Goal: Information Seeking & Learning: Learn about a topic

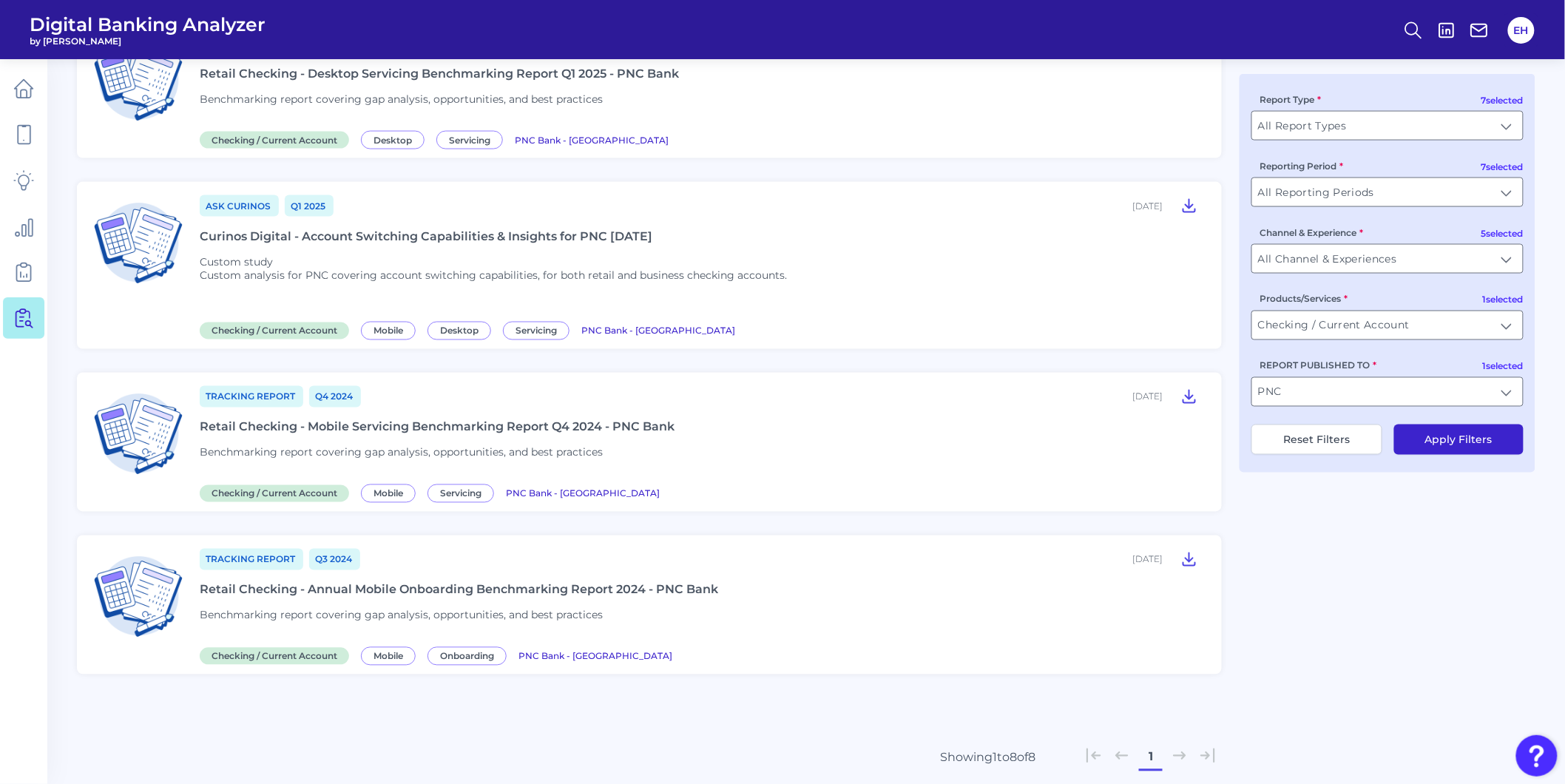
scroll to position [845, 0]
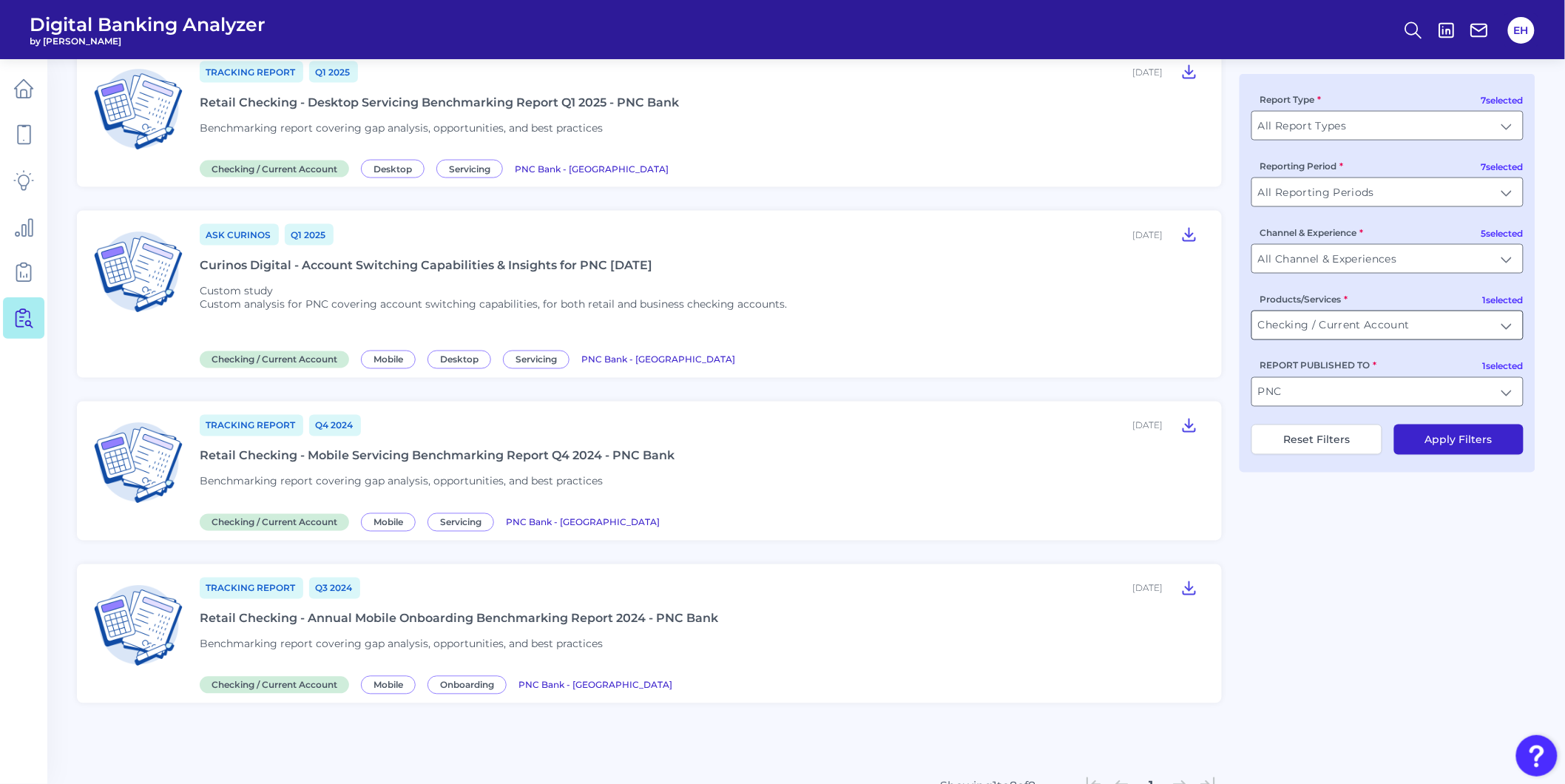
click at [1298, 329] on input "Checking / Current Account" at bounding box center [1388, 325] width 271 height 28
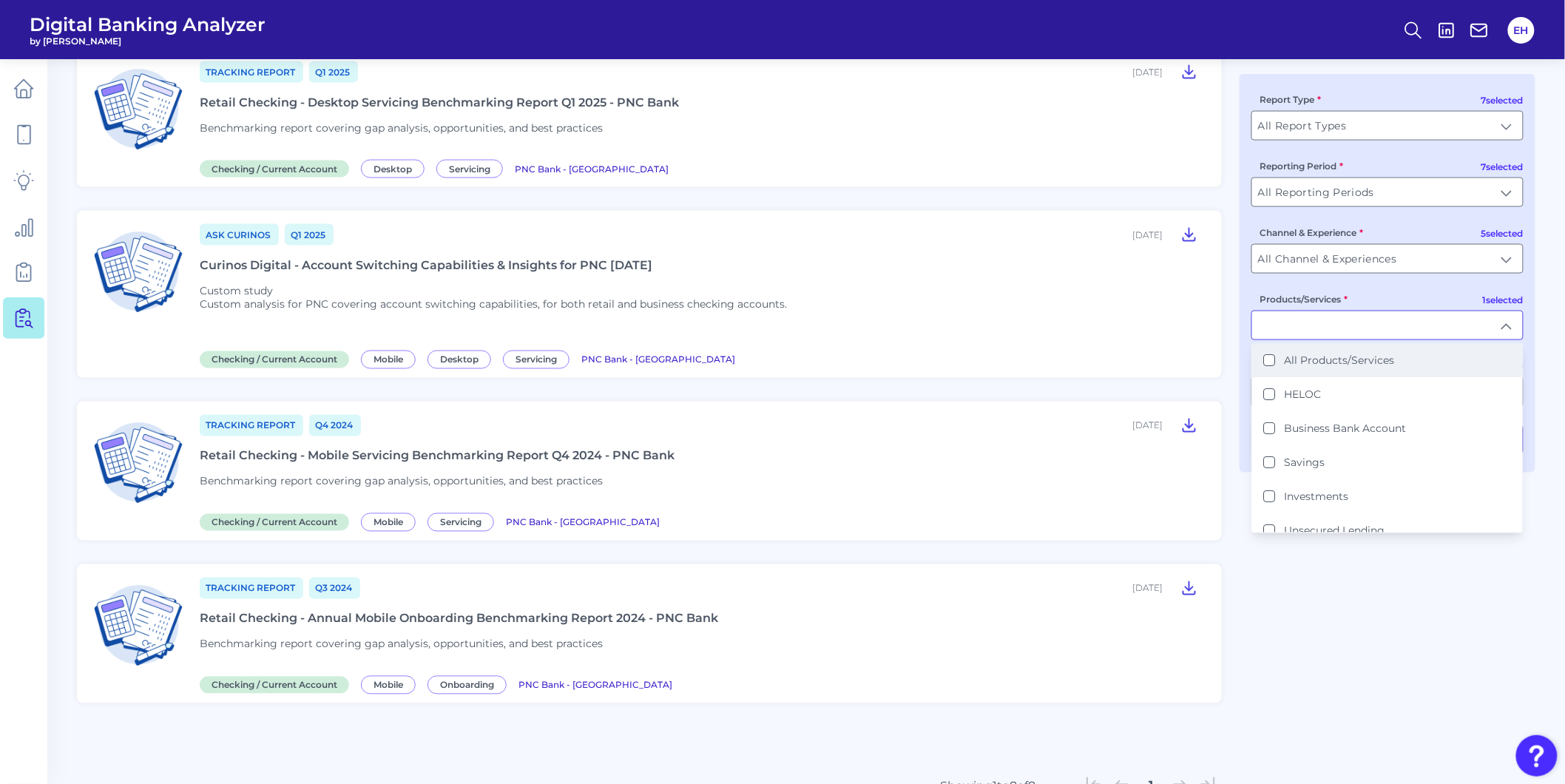
click at [1294, 360] on label "All Products/Services" at bounding box center [1339, 361] width 110 height 14
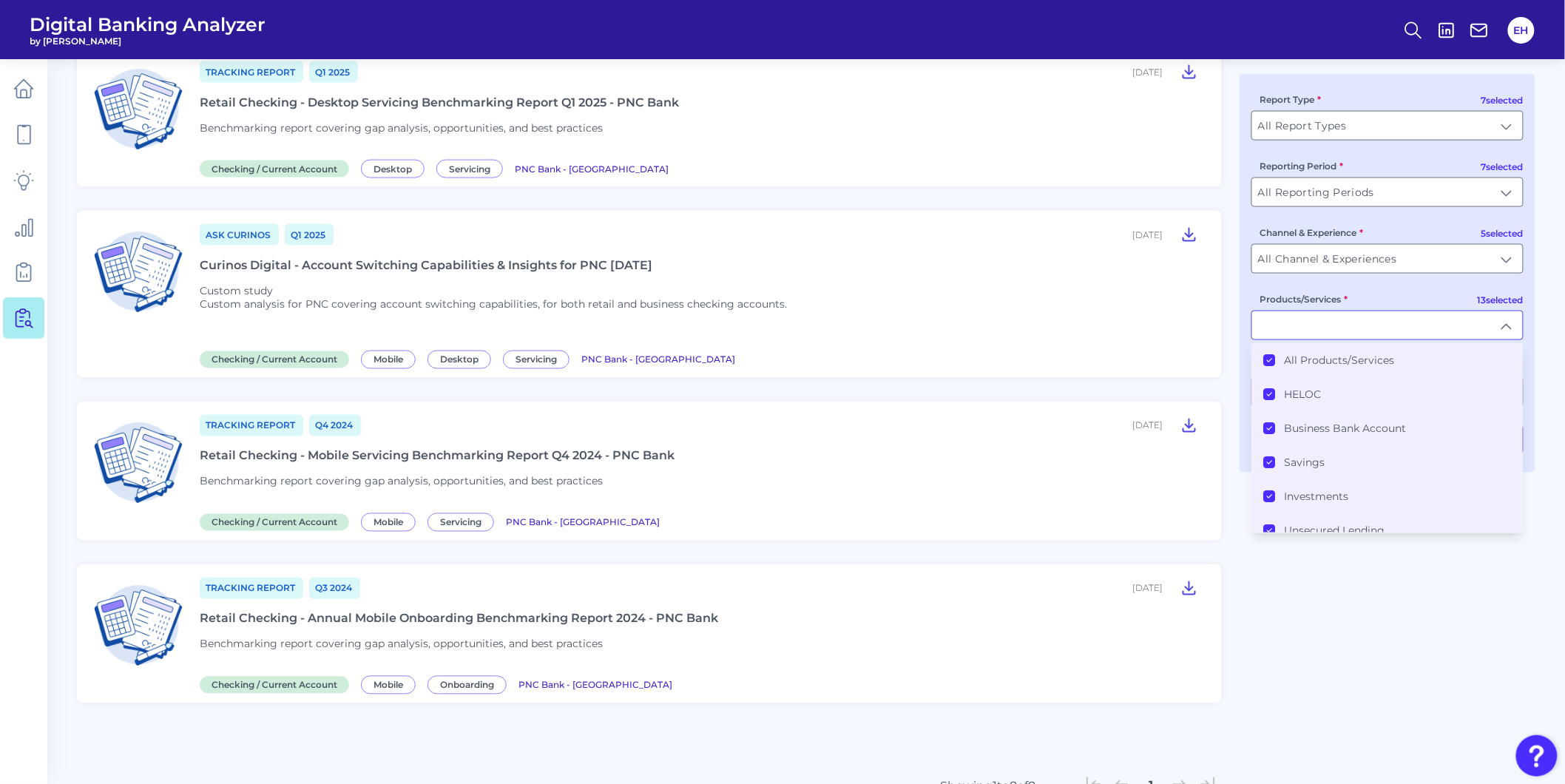
type input "All Products/Services"
click at [1341, 694] on div "Custom Study Q3 [DATE], 2025 PNC CD Study 2025 - Screenshot Packs Custom study …" at bounding box center [806, 73] width 1459 height 1542
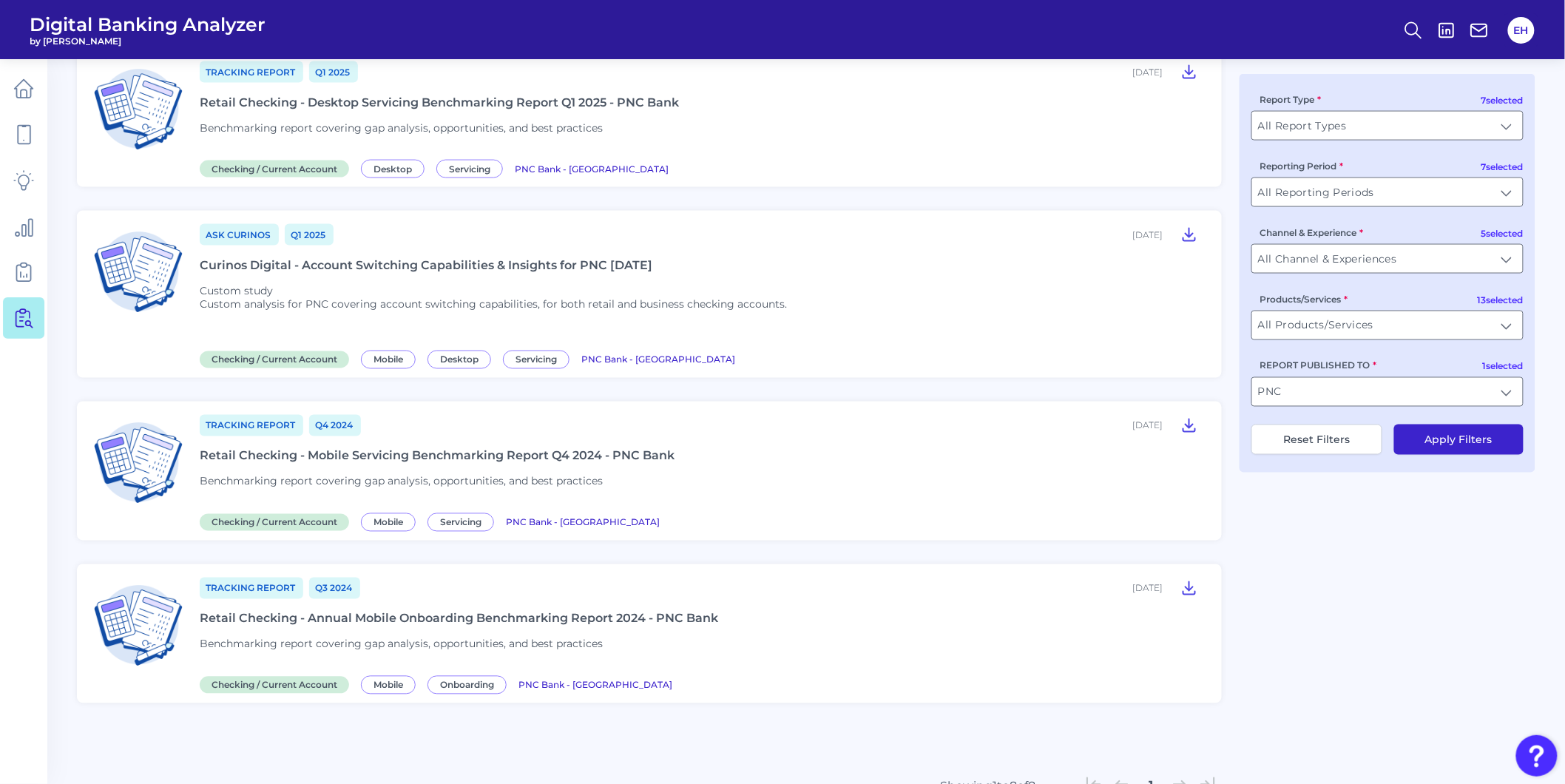
click at [1451, 444] on button "Apply Filters" at bounding box center [1459, 439] width 130 height 30
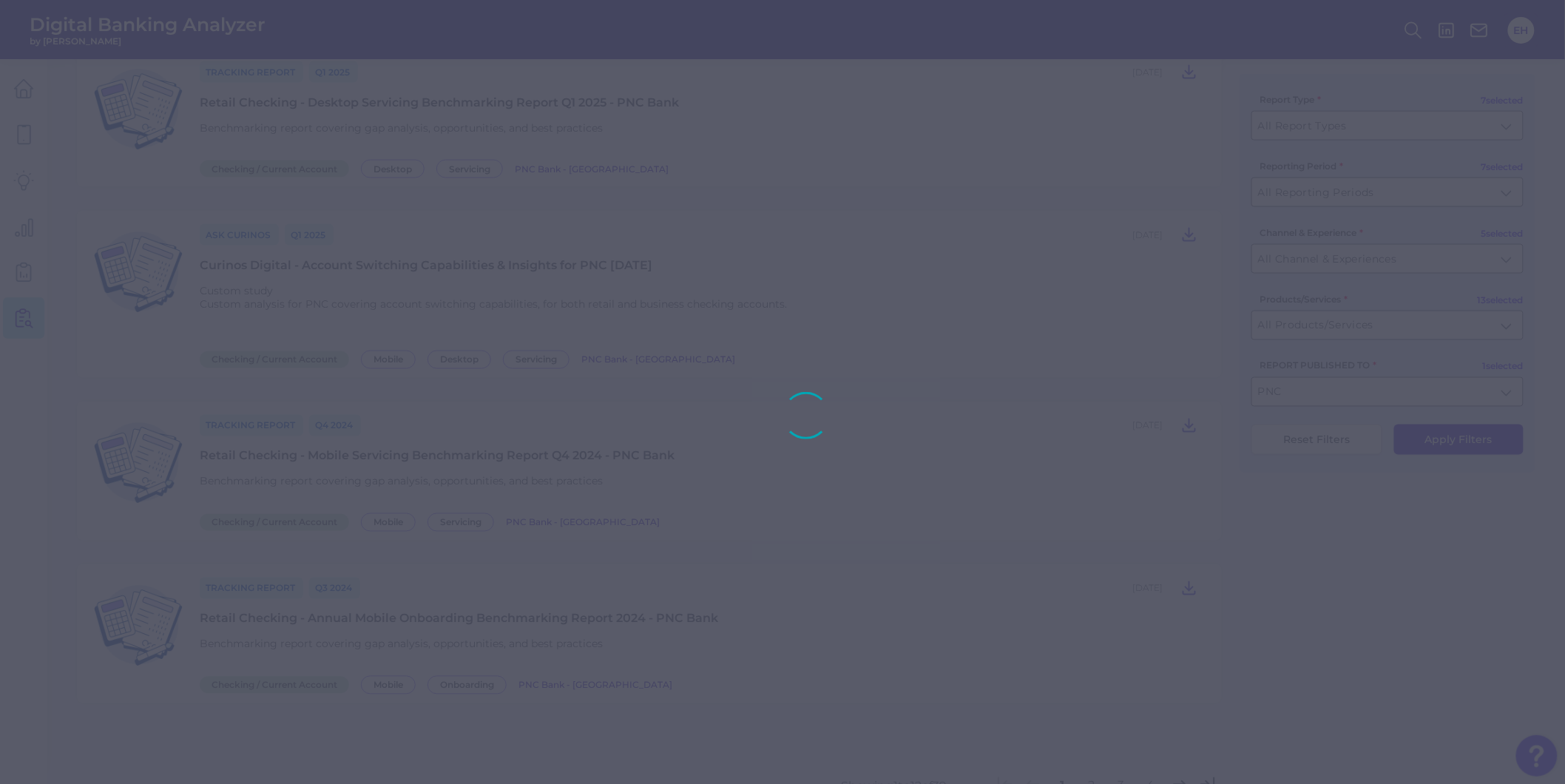
scroll to position [1553, 0]
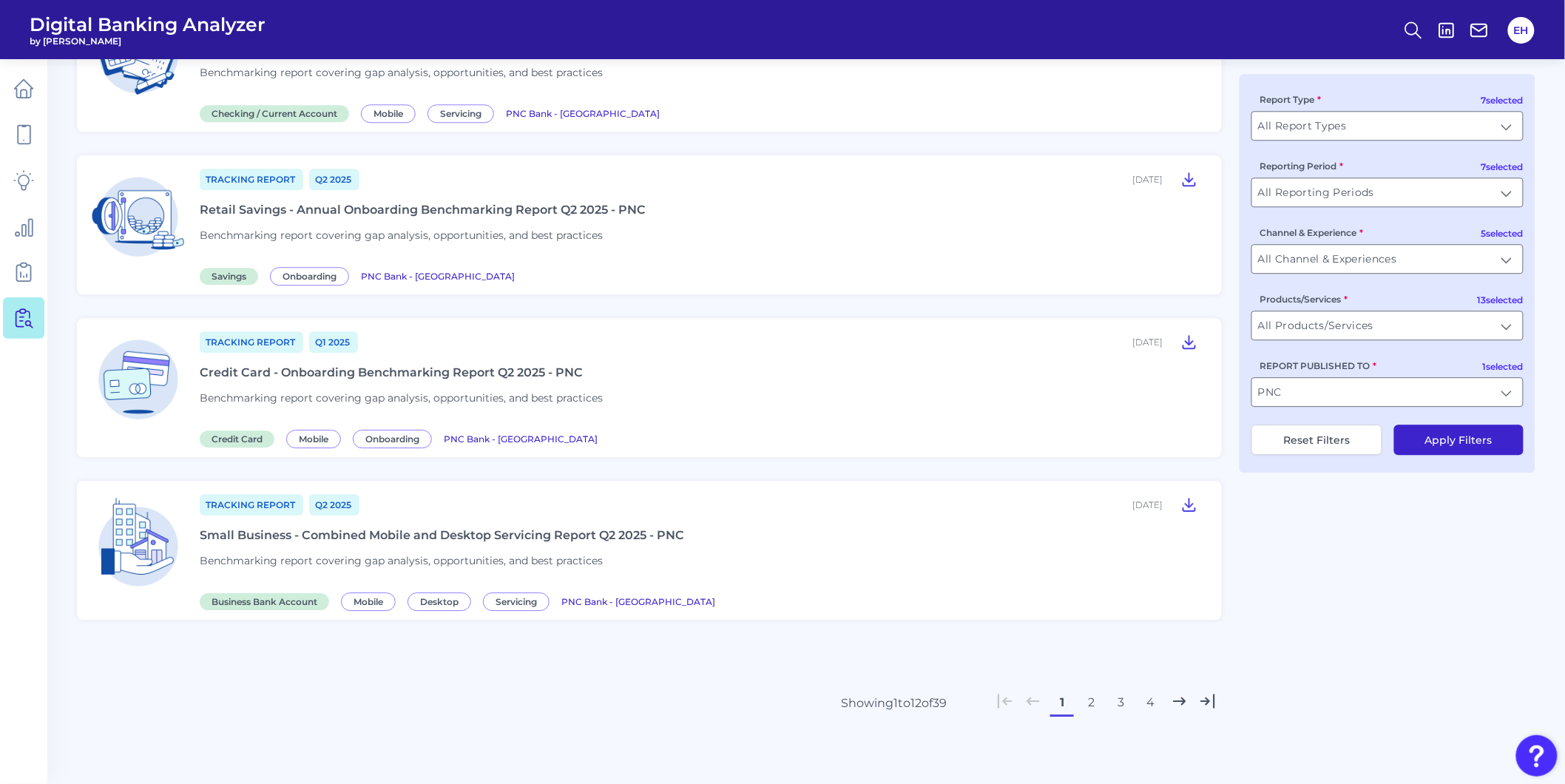
click at [1148, 702] on button "4" at bounding box center [1151, 702] width 23 height 23
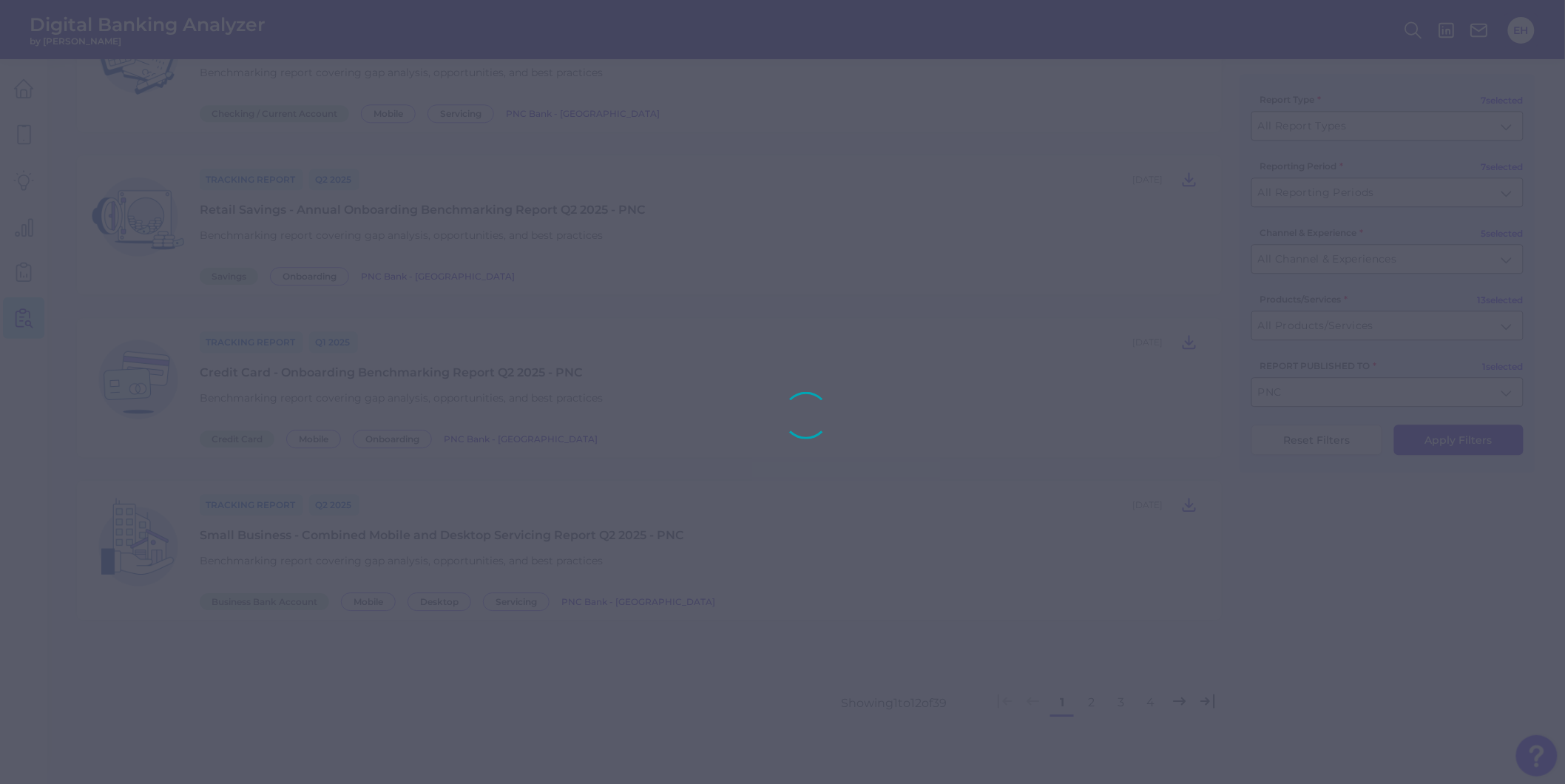
scroll to position [0, 0]
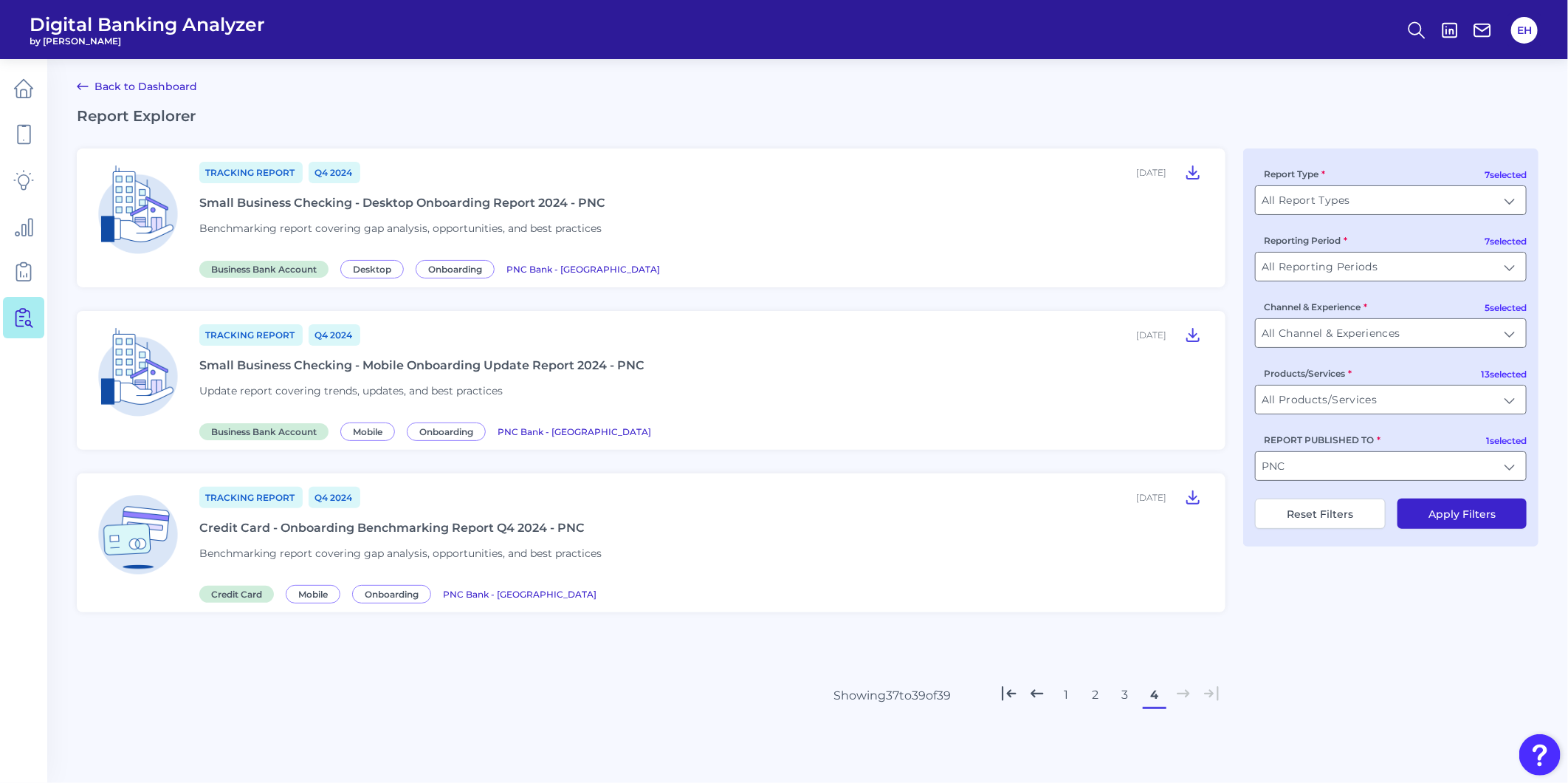
click at [1123, 696] on button "3" at bounding box center [1125, 694] width 23 height 23
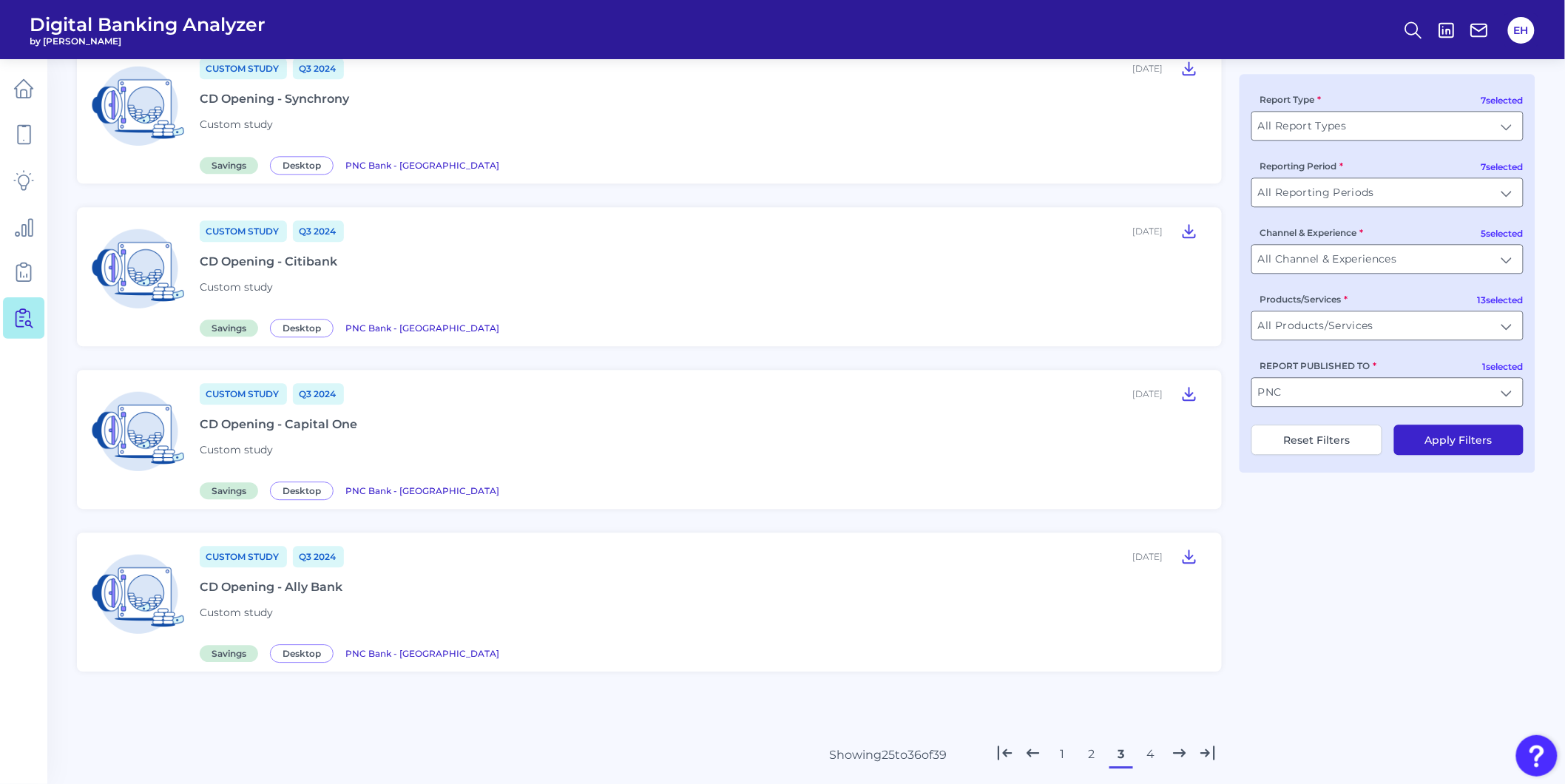
scroll to position [1462, 0]
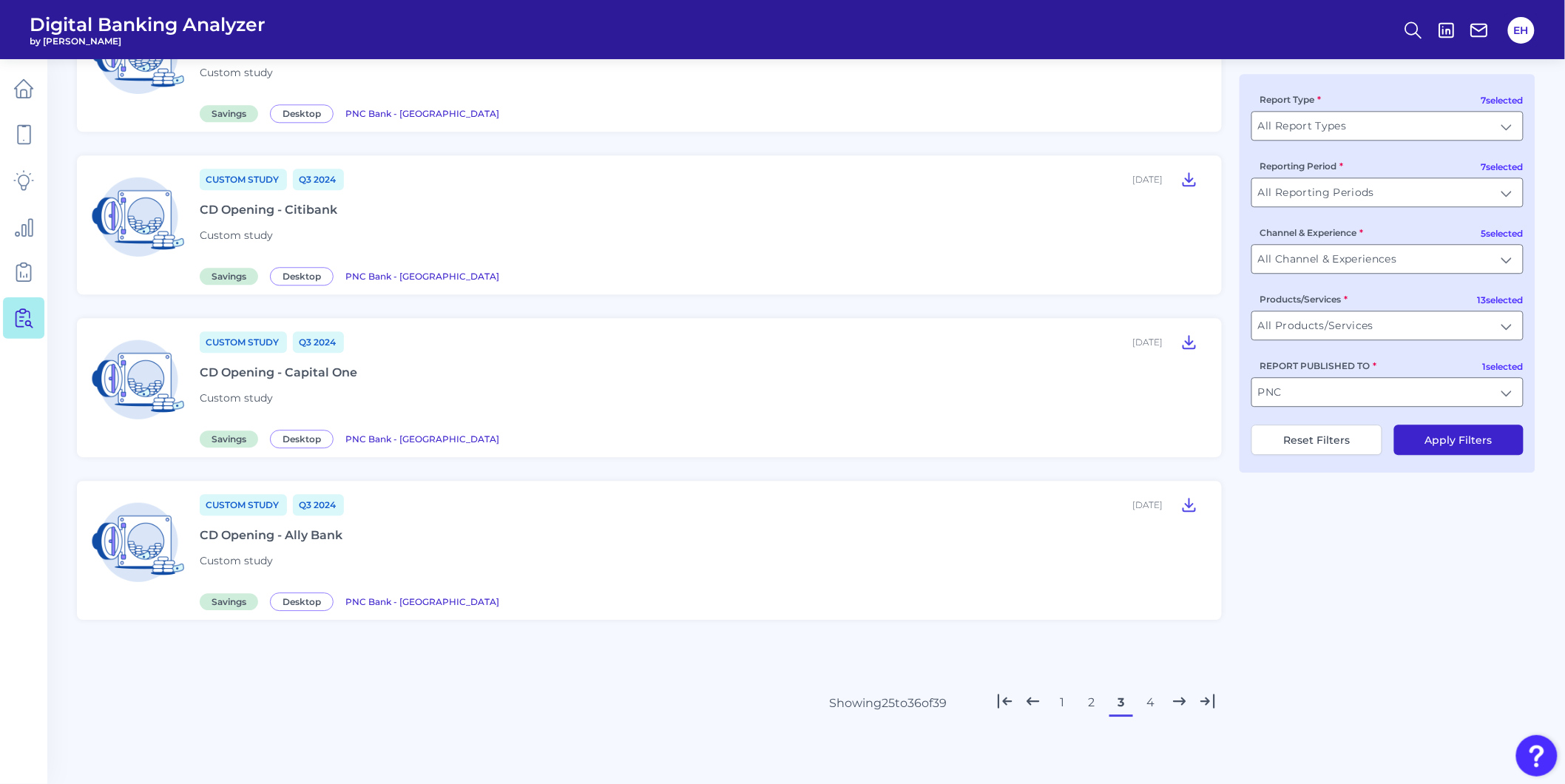
click at [1063, 691] on button "1" at bounding box center [1062, 702] width 23 height 23
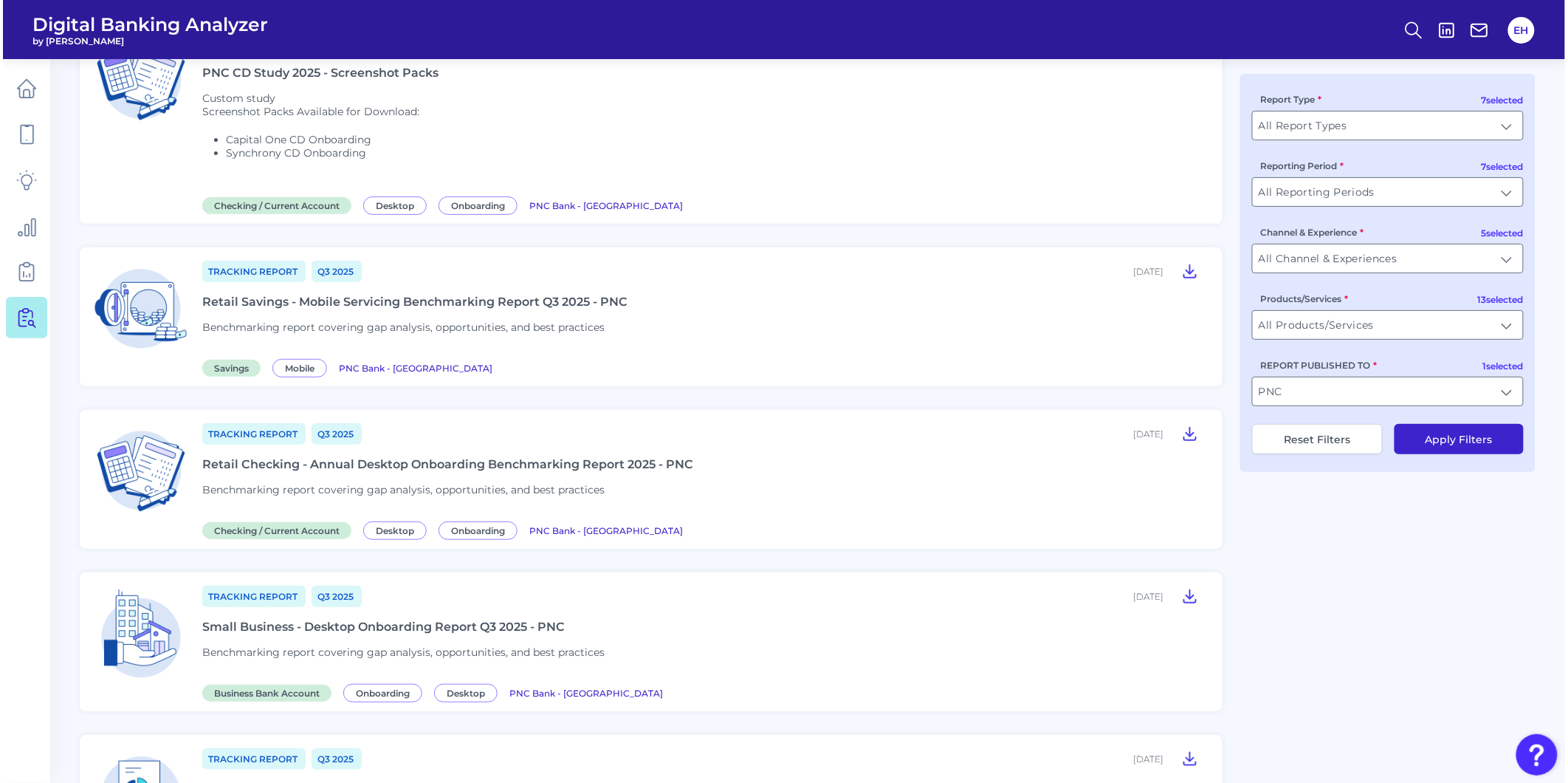
scroll to position [0, 0]
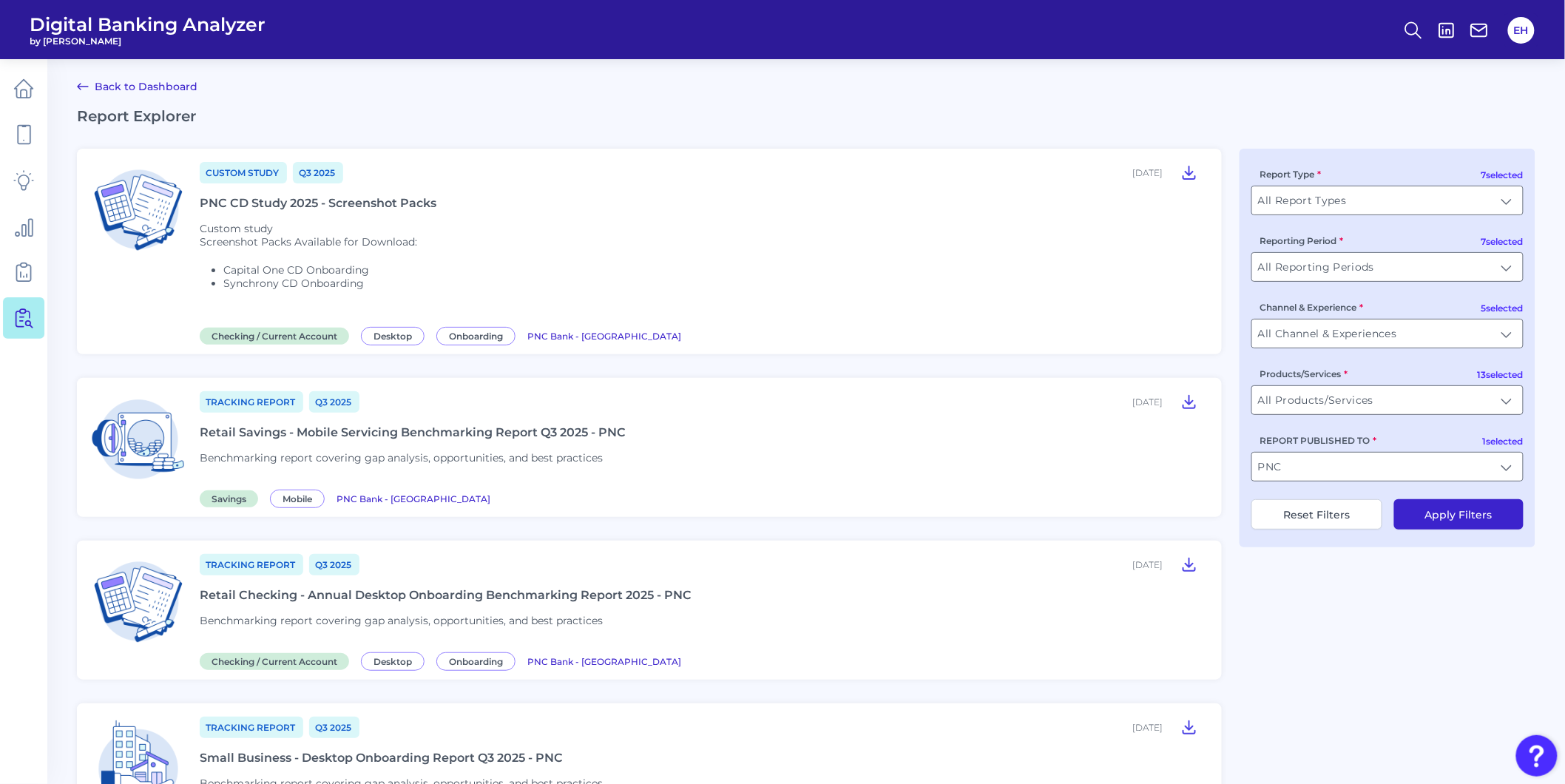
click at [486, 587] on div "Retail Checking - Annual Desktop Onboarding Benchmarking Report 2025 - PNC" at bounding box center [445, 594] width 492 height 14
